Goal: Task Accomplishment & Management: Manage account settings

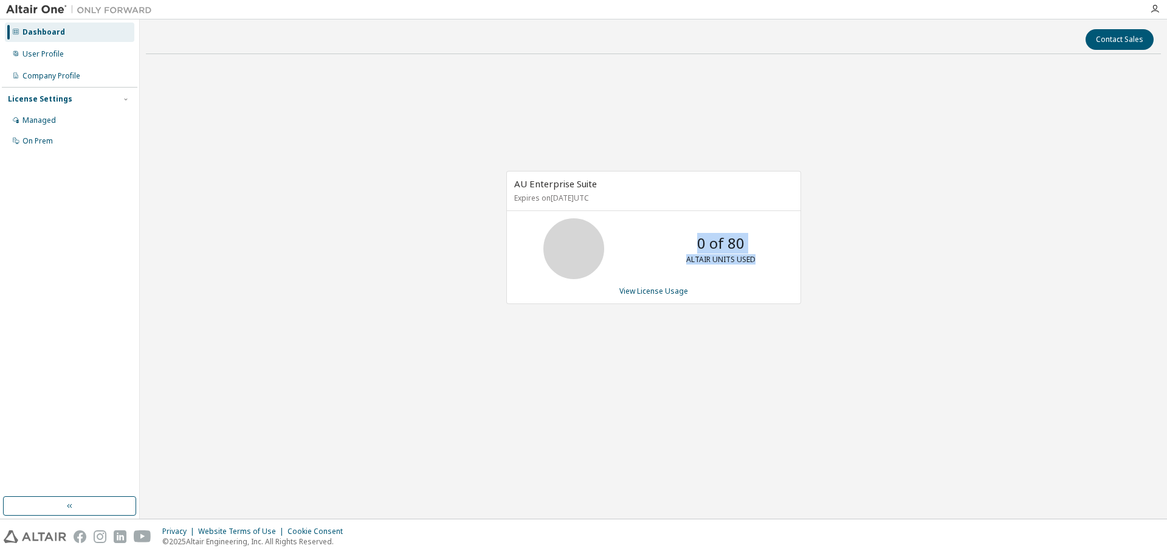
drag, startPoint x: 756, startPoint y: 246, endPoint x: 694, endPoint y: 246, distance: 62.0
click at [694, 246] on div "0 of 80 ALTAIR UNITS USED" at bounding box center [721, 248] width 97 height 61
click at [849, 276] on div "AU Enterprise Suite Expires on June 17, 2026 UTC 0 of 80 ALTAIR UNITS USED View…" at bounding box center [653, 244] width 1015 height 360
click at [82, 59] on div "User Profile" at bounding box center [70, 53] width 130 height 19
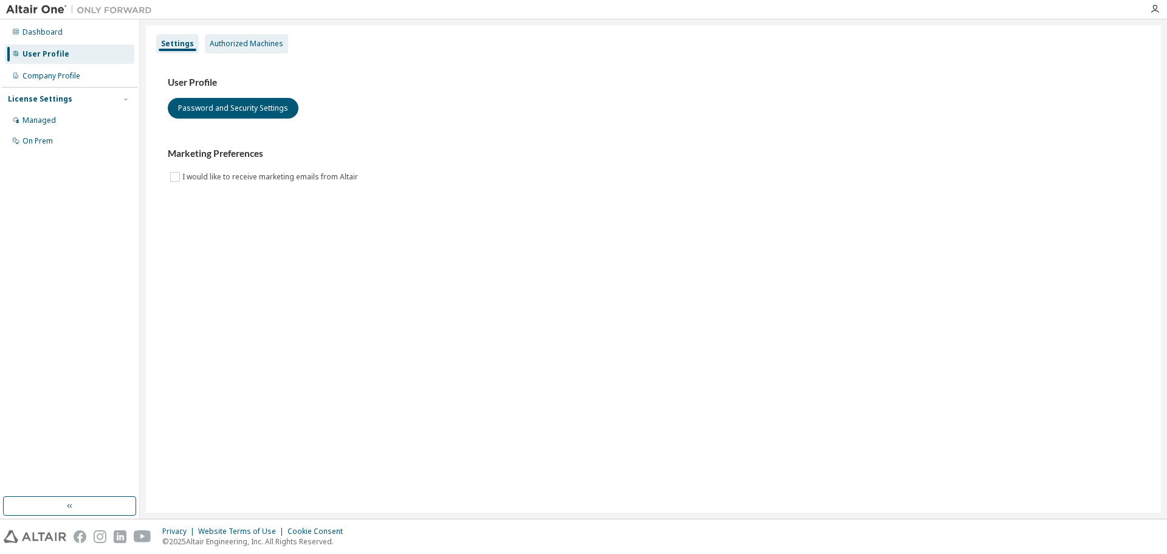
click at [241, 37] on div "Authorized Machines" at bounding box center [246, 43] width 83 height 19
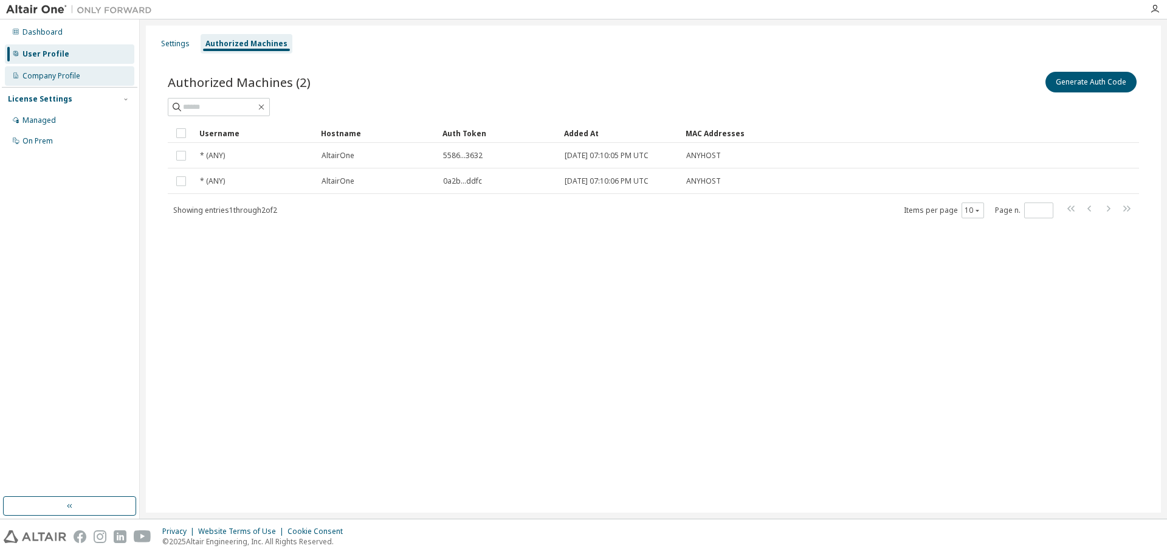
click at [67, 78] on div "Company Profile" at bounding box center [51, 76] width 58 height 10
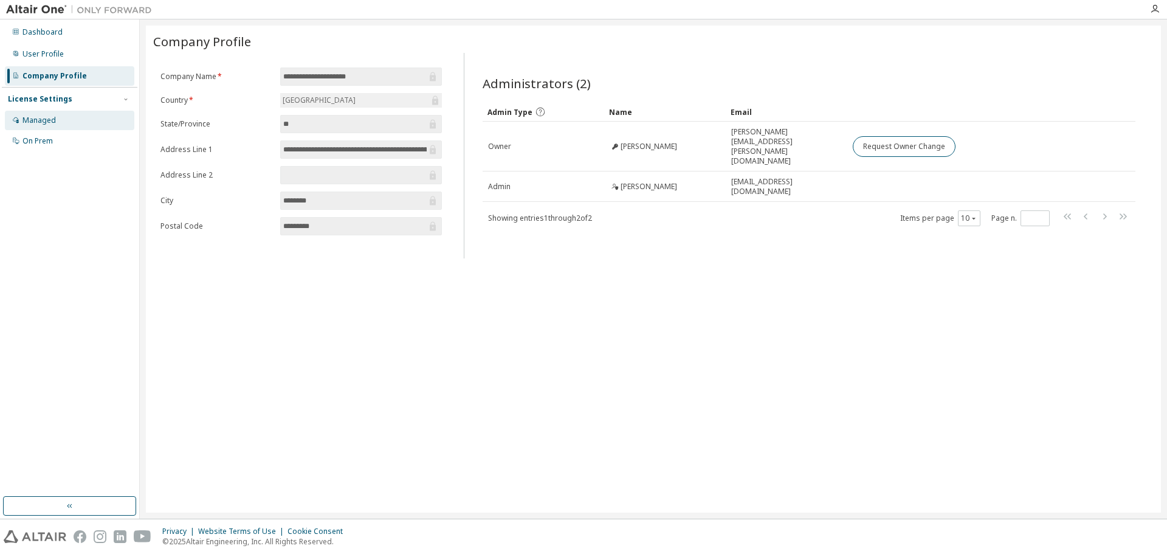
click at [62, 123] on div "Managed" at bounding box center [70, 120] width 130 height 19
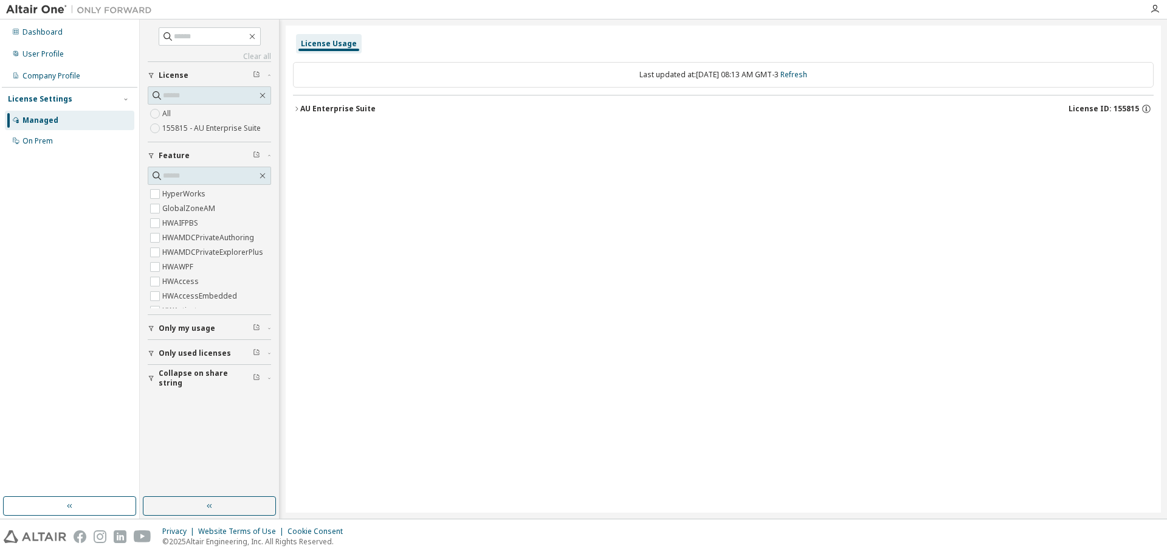
click at [1039, 376] on div "License Usage Last updated at: Tue 2025-09-30 08:13 AM GMT-3 Refresh AU Enterpr…" at bounding box center [724, 269] width 876 height 487
click at [67, 36] on div "Dashboard" at bounding box center [70, 31] width 130 height 19
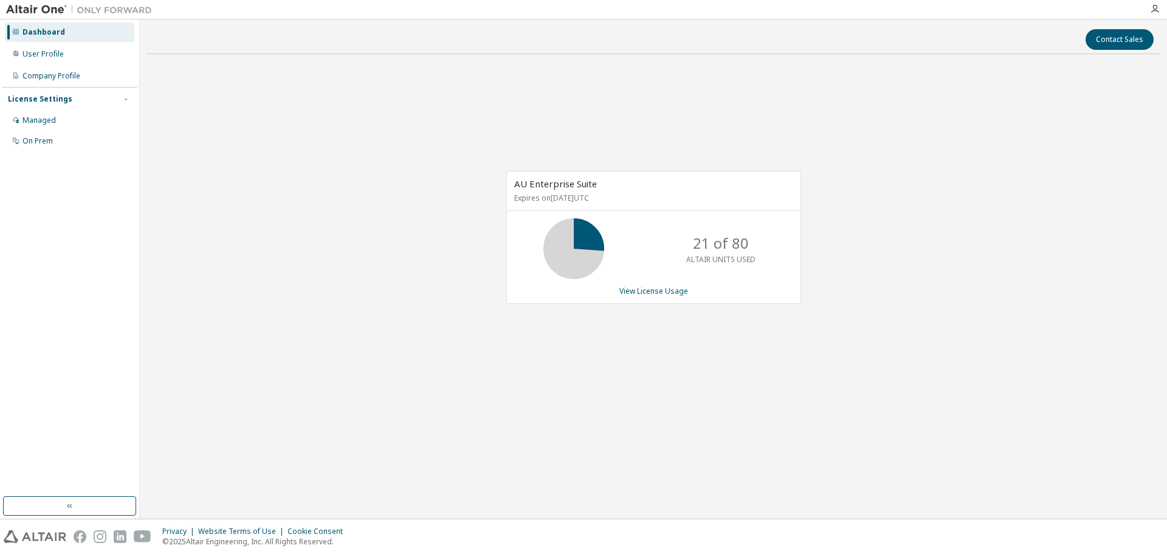
click at [753, 376] on div "AU Enterprise Suite Expires on June 17, 2026 UTC 21 of 80 ALTAIR UNITS USED Vie…" at bounding box center [653, 244] width 1015 height 360
click at [68, 57] on div "User Profile" at bounding box center [70, 53] width 130 height 19
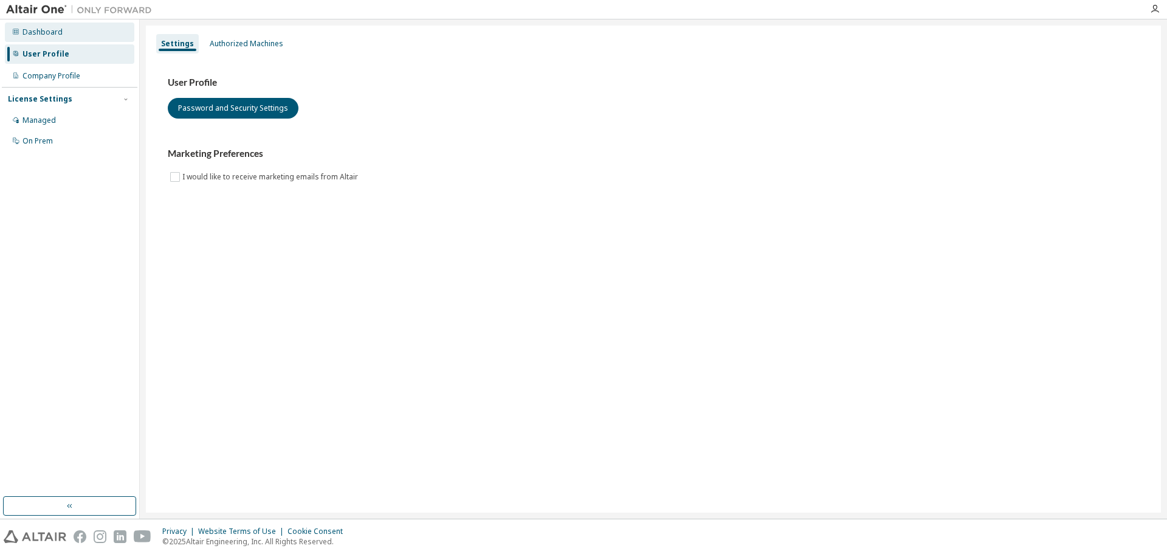
click at [71, 40] on div "Dashboard" at bounding box center [70, 31] width 130 height 19
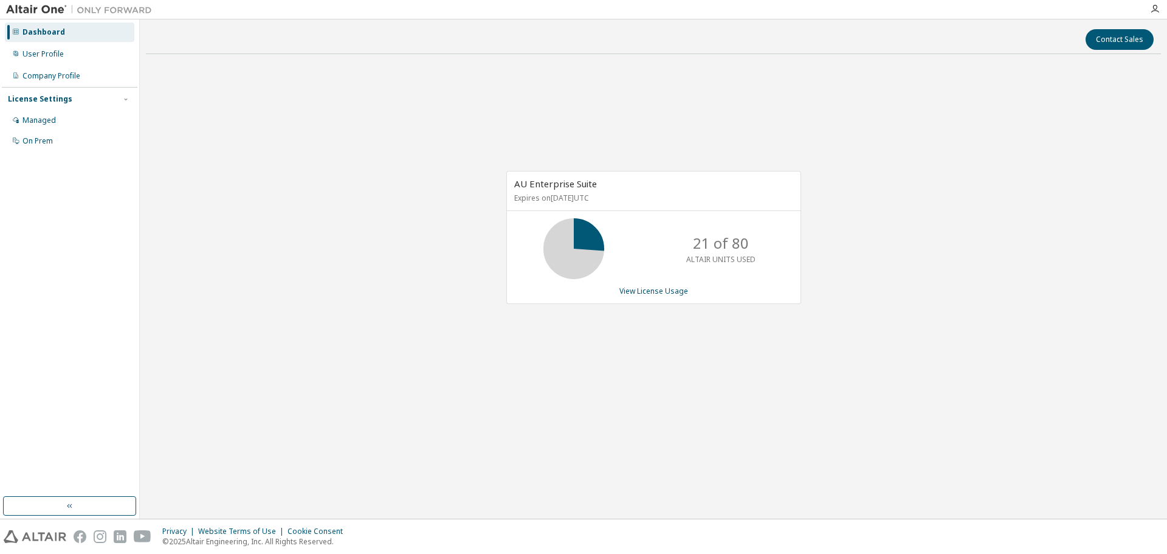
drag, startPoint x: 381, startPoint y: 147, endPoint x: 355, endPoint y: 148, distance: 26.2
click at [381, 147] on div "AU Enterprise Suite Expires on June 17, 2026 UTC 21 of 80 ALTAIR UNITS USED Vie…" at bounding box center [653, 244] width 1015 height 360
click at [920, 226] on div "AU Enterprise Suite Expires on June 17, 2026 UTC 21 of 80 ALTAIR UNITS USED Vie…" at bounding box center [653, 244] width 1015 height 360
click at [58, 34] on div "Dashboard" at bounding box center [43, 32] width 43 height 10
click at [60, 45] on div "User Profile" at bounding box center [70, 53] width 130 height 19
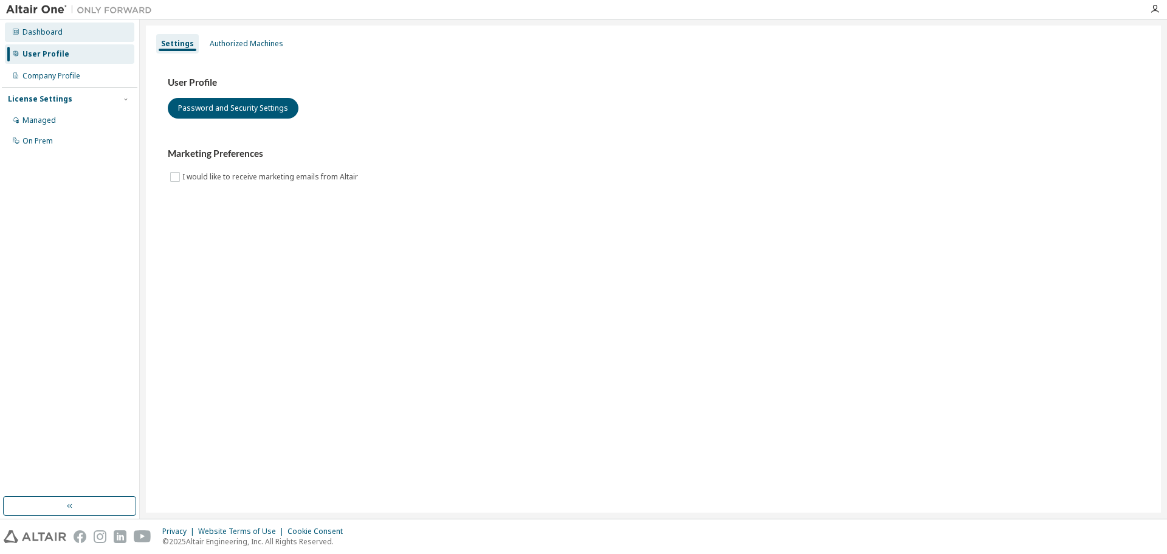
click at [63, 34] on div "Dashboard" at bounding box center [70, 31] width 130 height 19
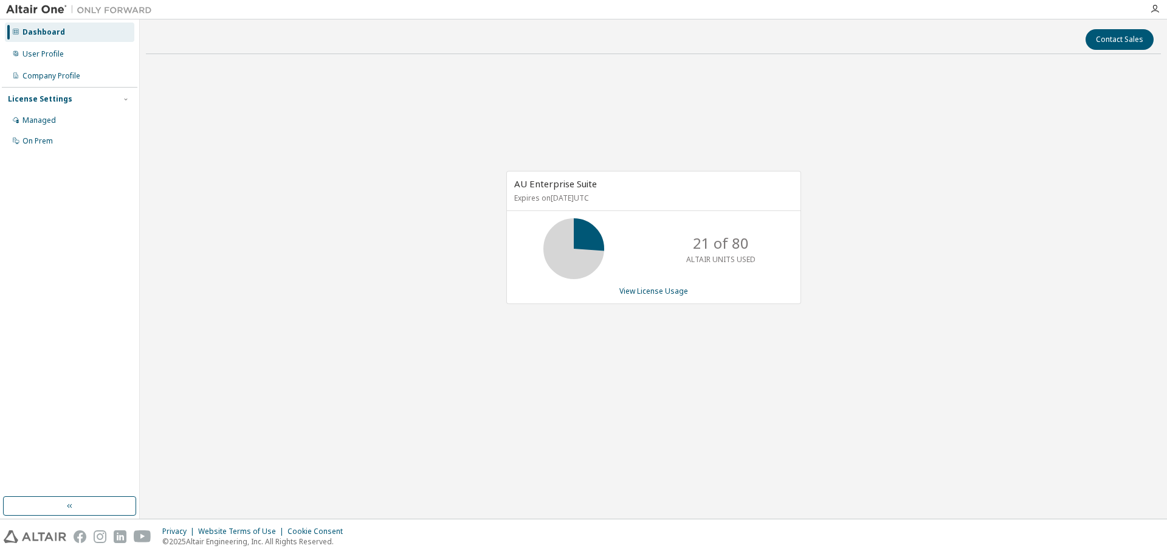
click at [697, 250] on p "21 of 80" at bounding box center [721, 243] width 56 height 21
click at [650, 294] on link "View License Usage" at bounding box center [654, 291] width 69 height 10
